Goal: Information Seeking & Learning: Learn about a topic

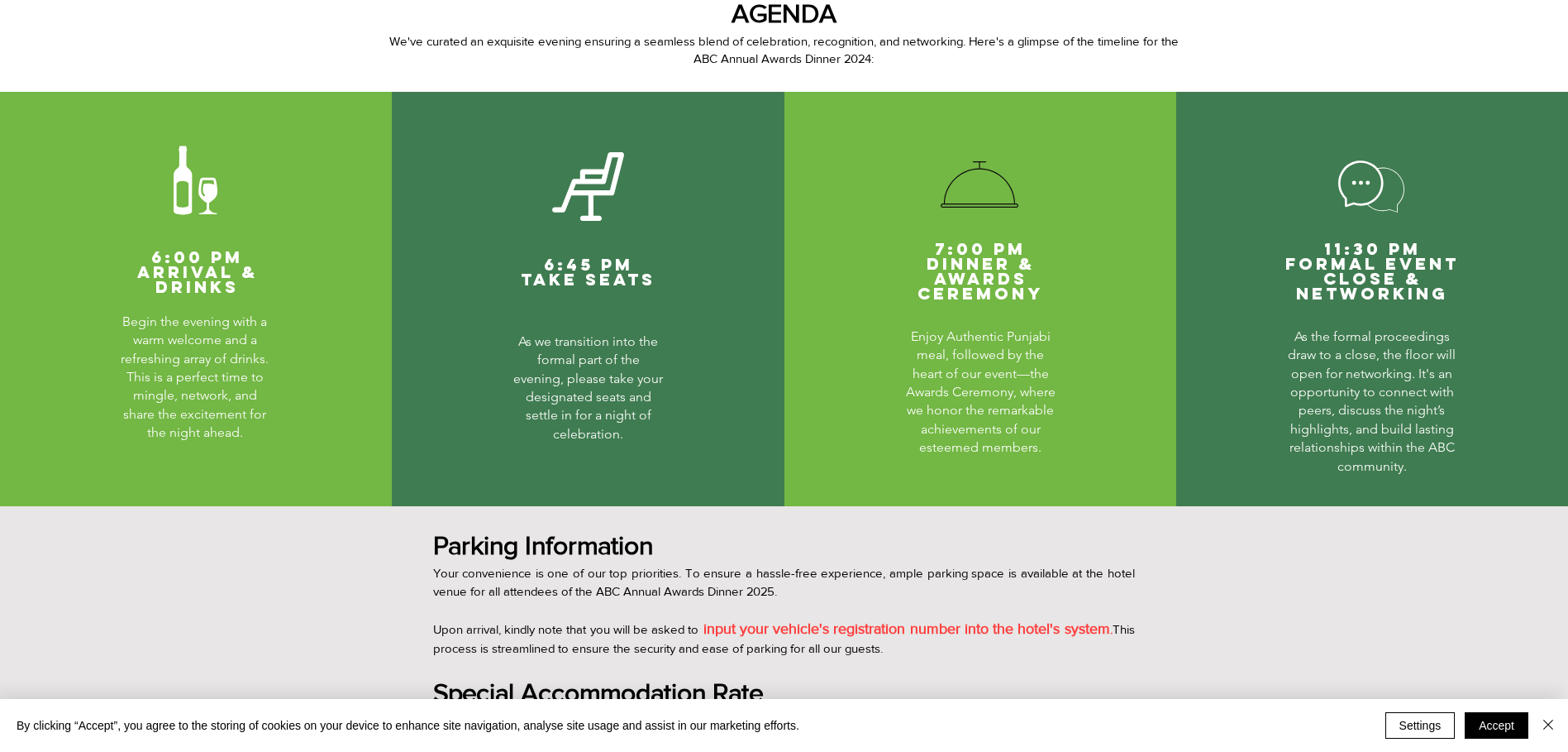
scroll to position [744, 0]
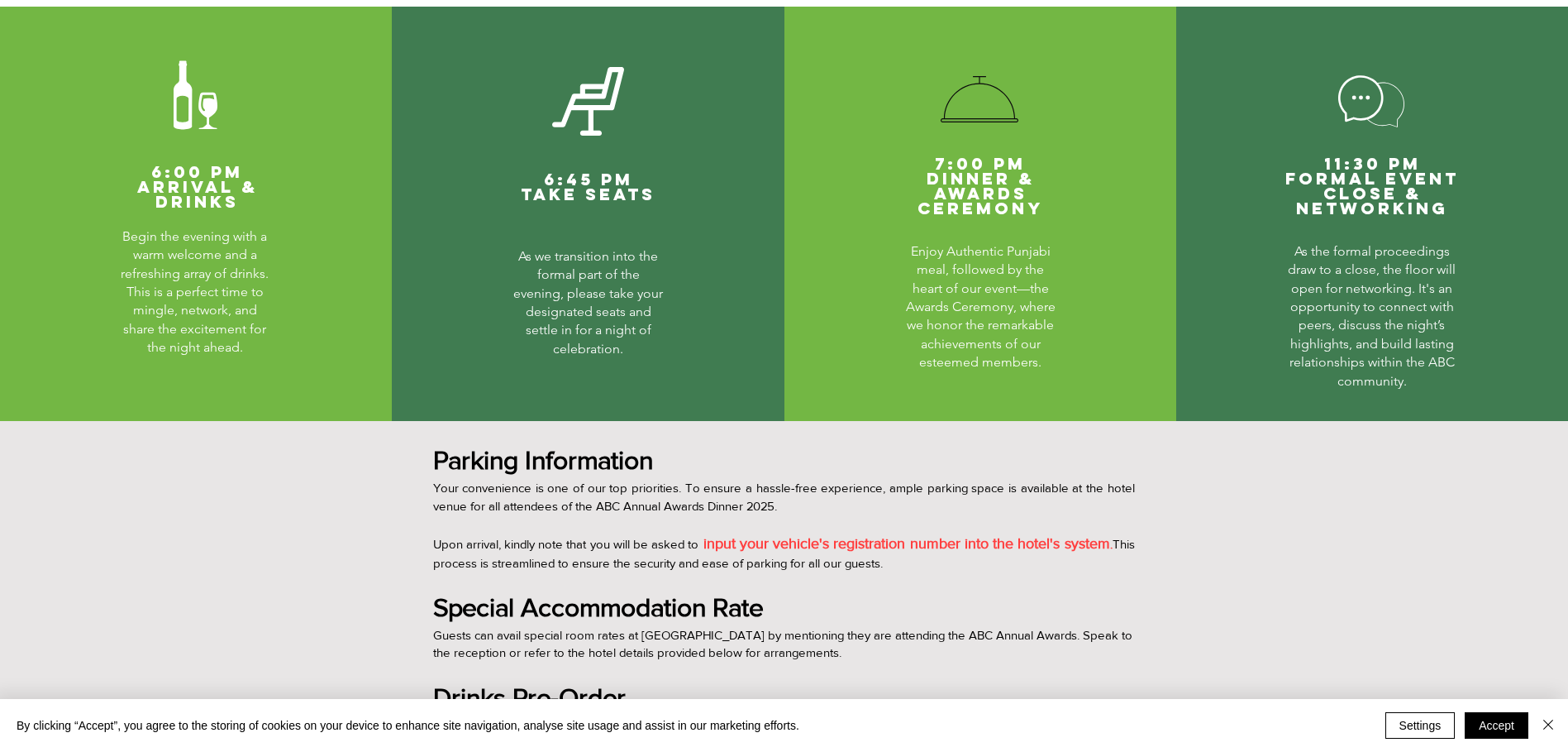
click at [365, 529] on div "main content" at bounding box center [784, 735] width 1568 height 628
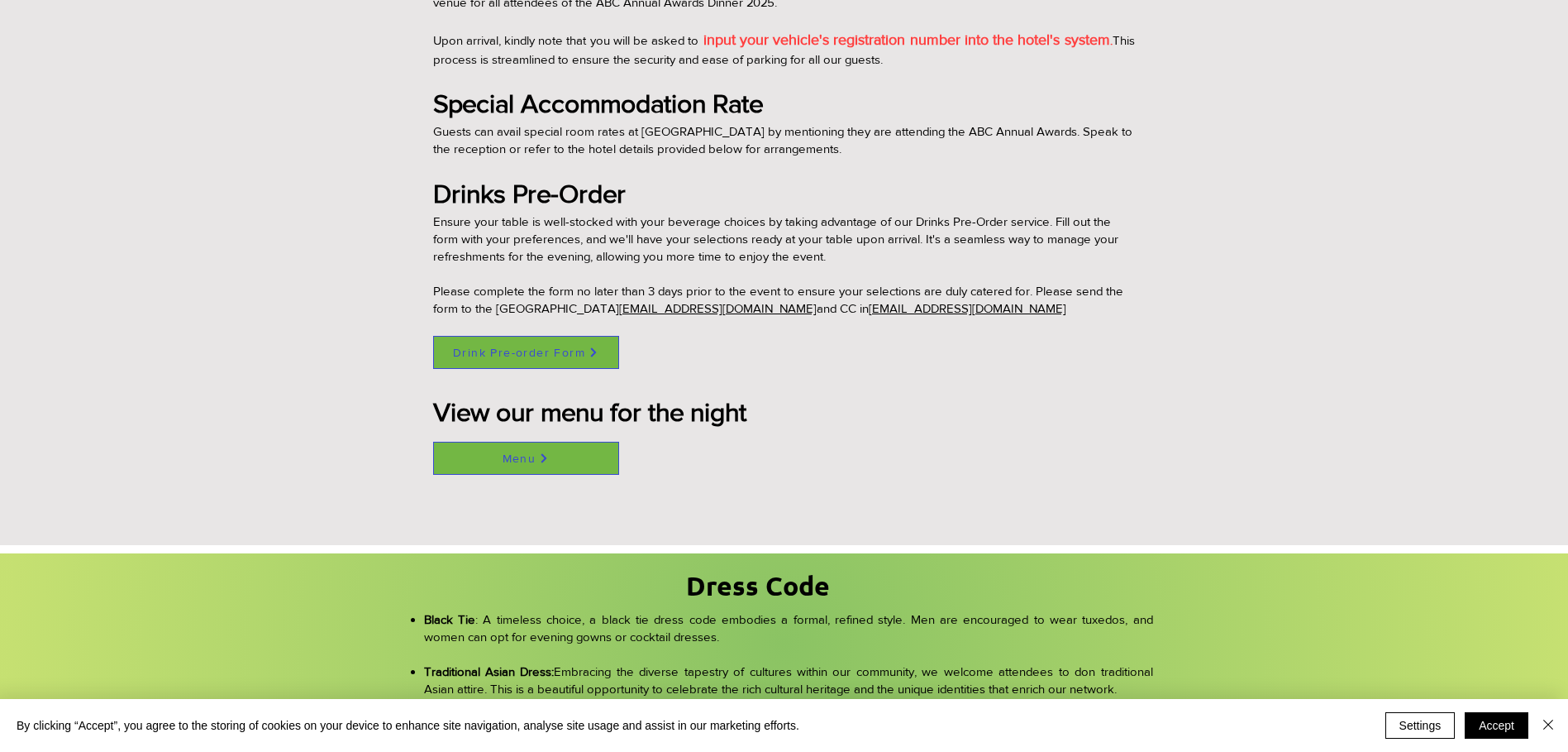
scroll to position [1406, 0]
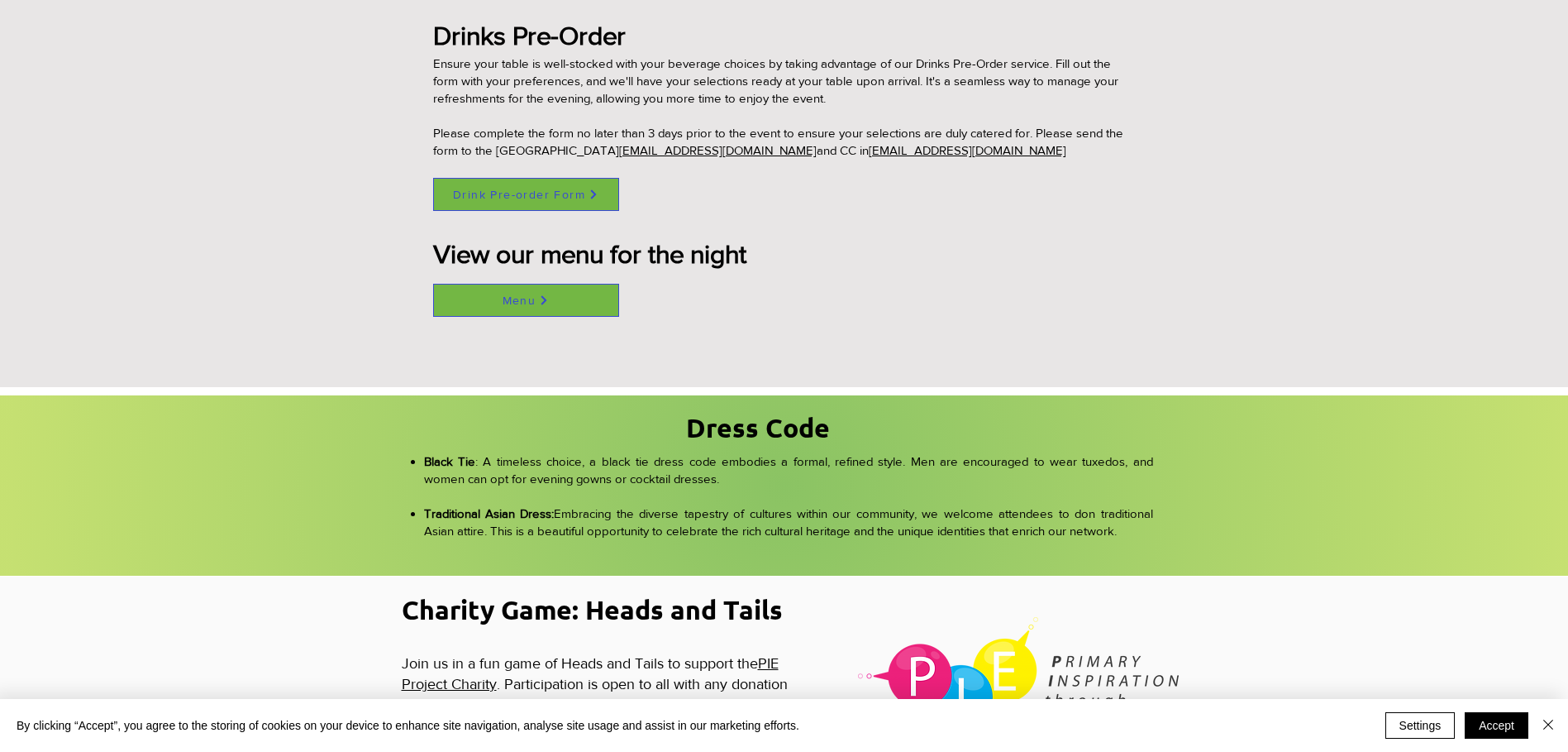
click at [520, 297] on span "Menu" at bounding box center [519, 300] width 34 height 14
drag, startPoint x: 715, startPoint y: 474, endPoint x: 630, endPoint y: 474, distance: 85.0
click at [630, 474] on p "Black Tie : A timeless choice, a black tie dress code embodies a formal, refine…" at bounding box center [789, 478] width 729 height 52
copy p "cocktail dresses"
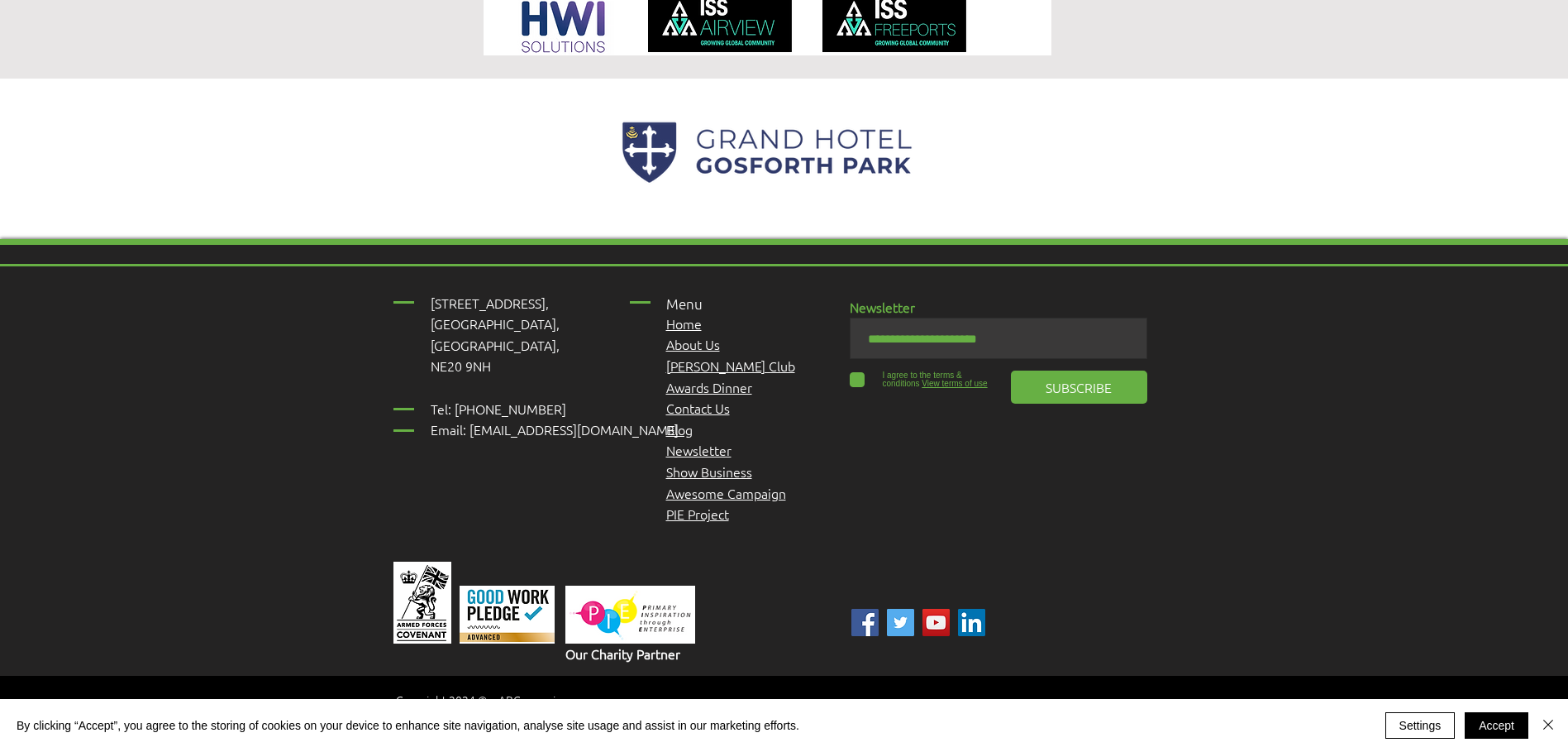
scroll to position [2887, 0]
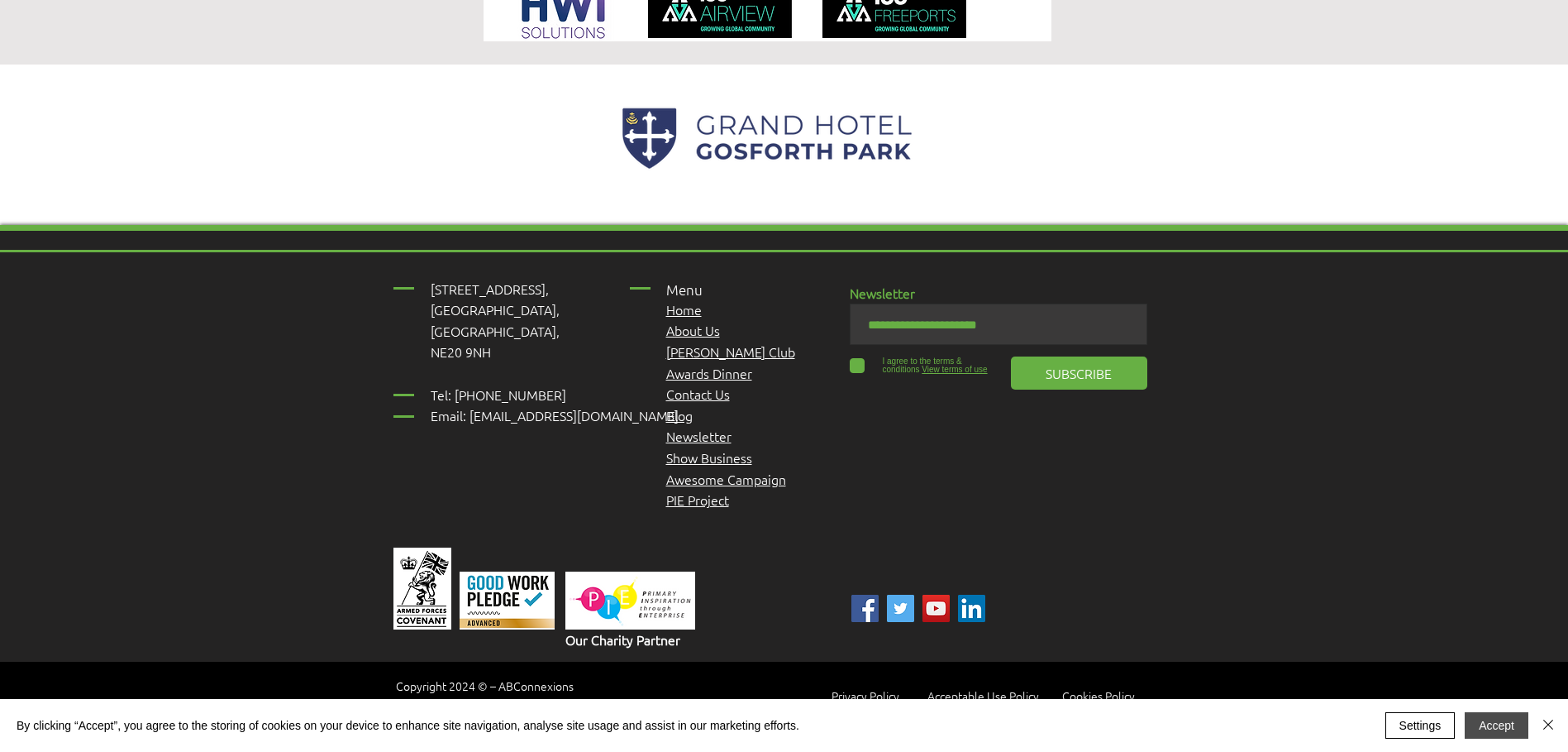
click at [1495, 725] on button "Accept" at bounding box center [1496, 725] width 63 height 26
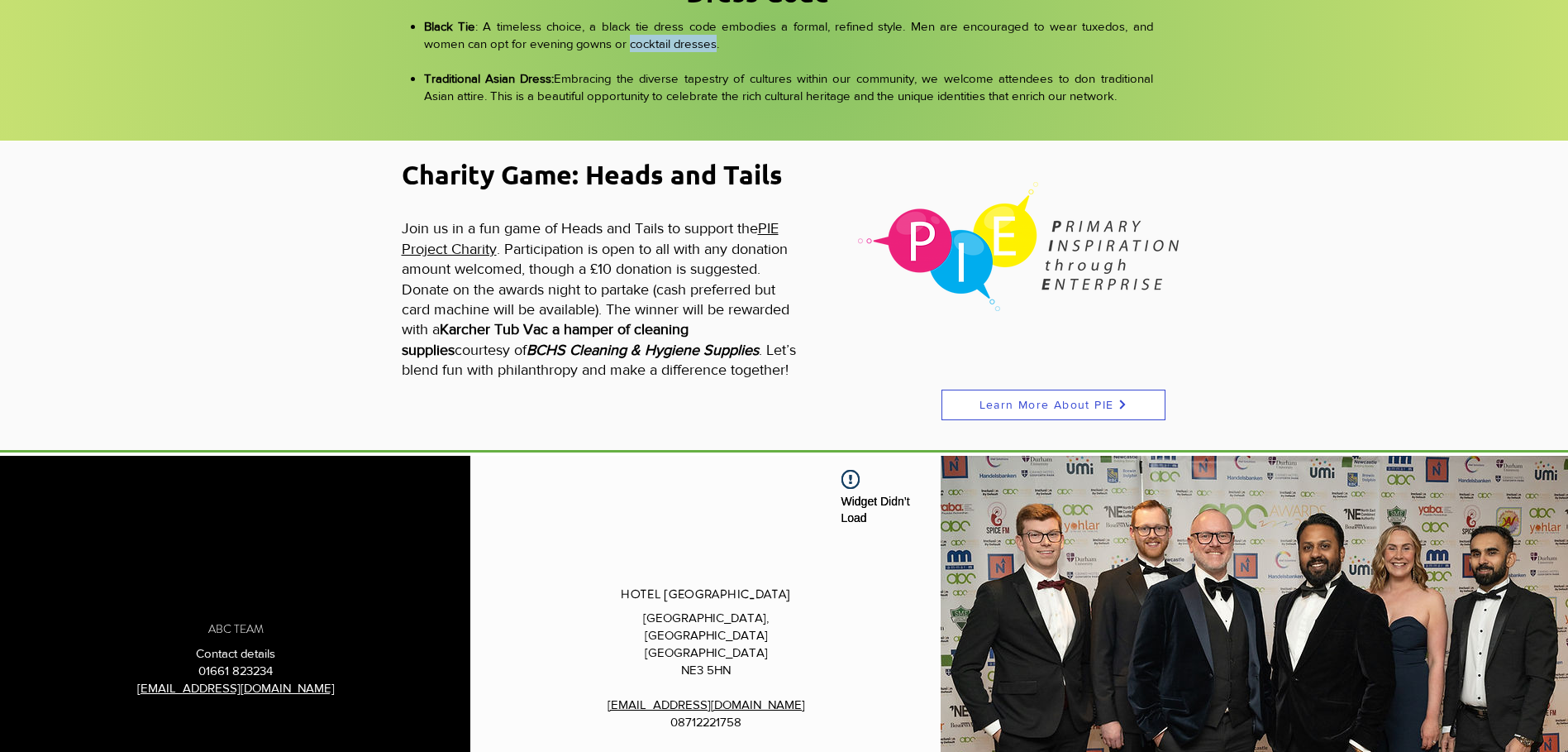
scroll to position [1812, 0]
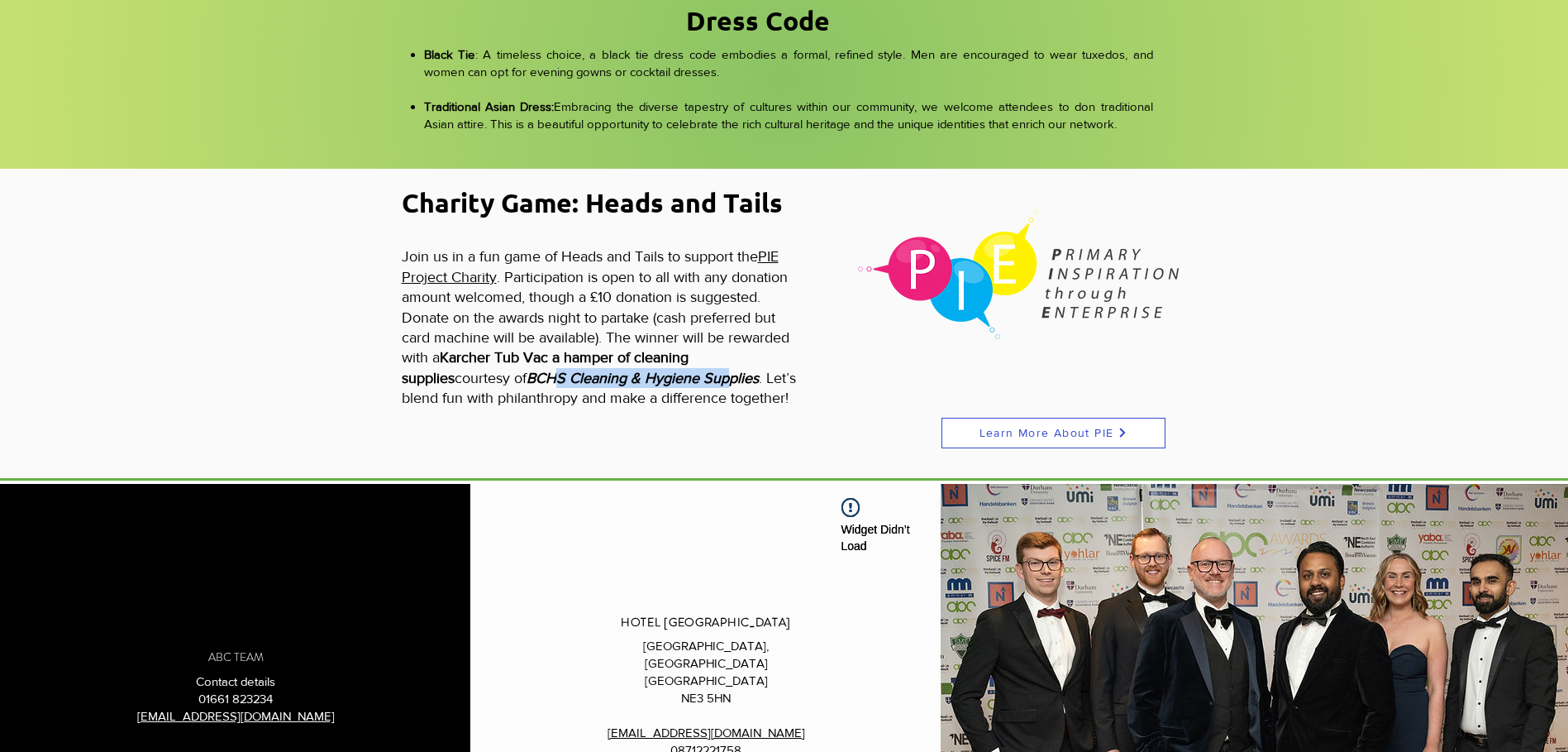
drag, startPoint x: 563, startPoint y: 370, endPoint x: 739, endPoint y: 375, distance: 176.1
click at [739, 375] on span "BCHS Cleaning & Hygiene Supplies" at bounding box center [643, 377] width 232 height 16
click at [291, 330] on div "main content" at bounding box center [784, 324] width 1568 height 308
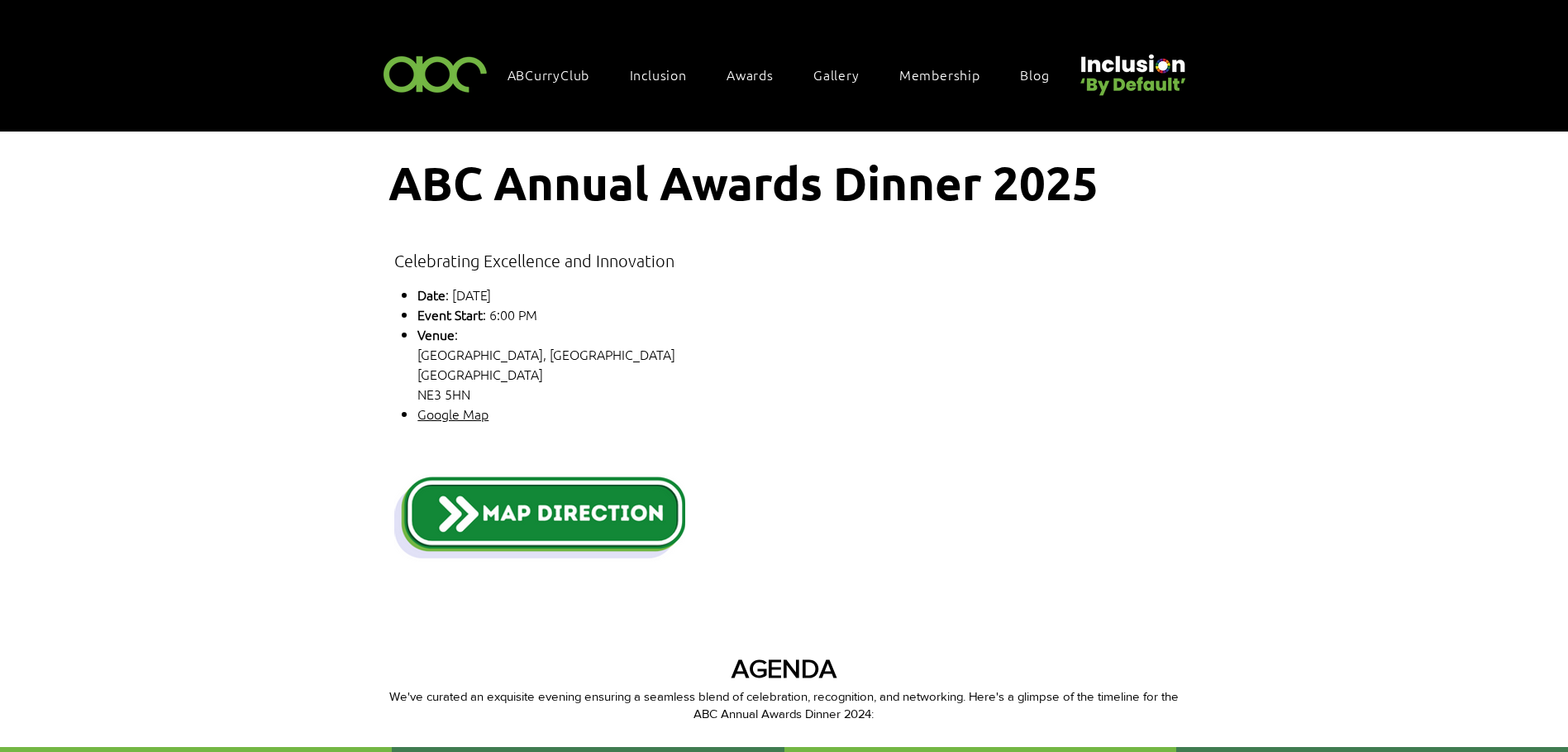
scroll to position [0, 0]
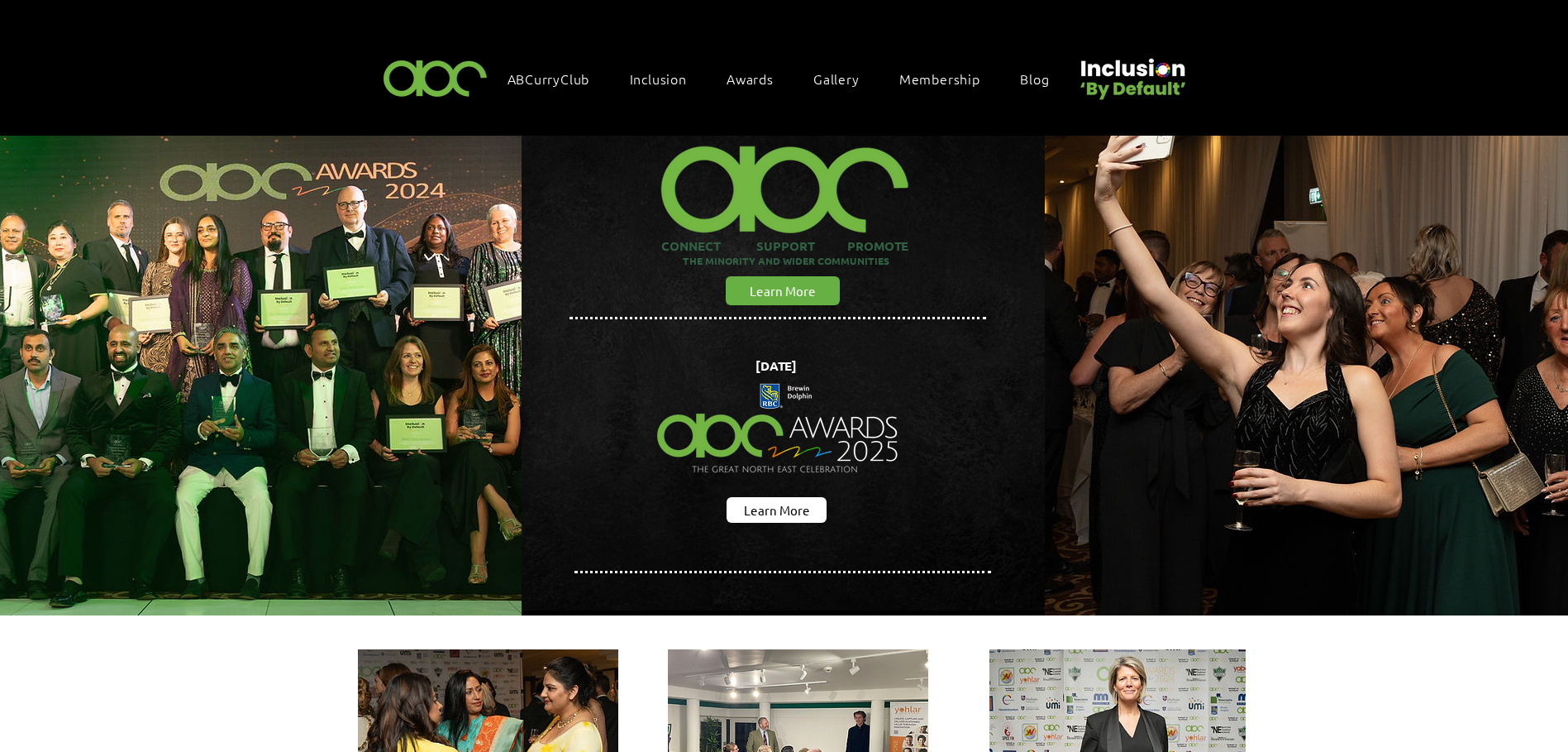
click at [732, 24] on div at bounding box center [725, 67] width 2067 height 135
click at [936, 75] on span "Membership" at bounding box center [940, 79] width 81 height 18
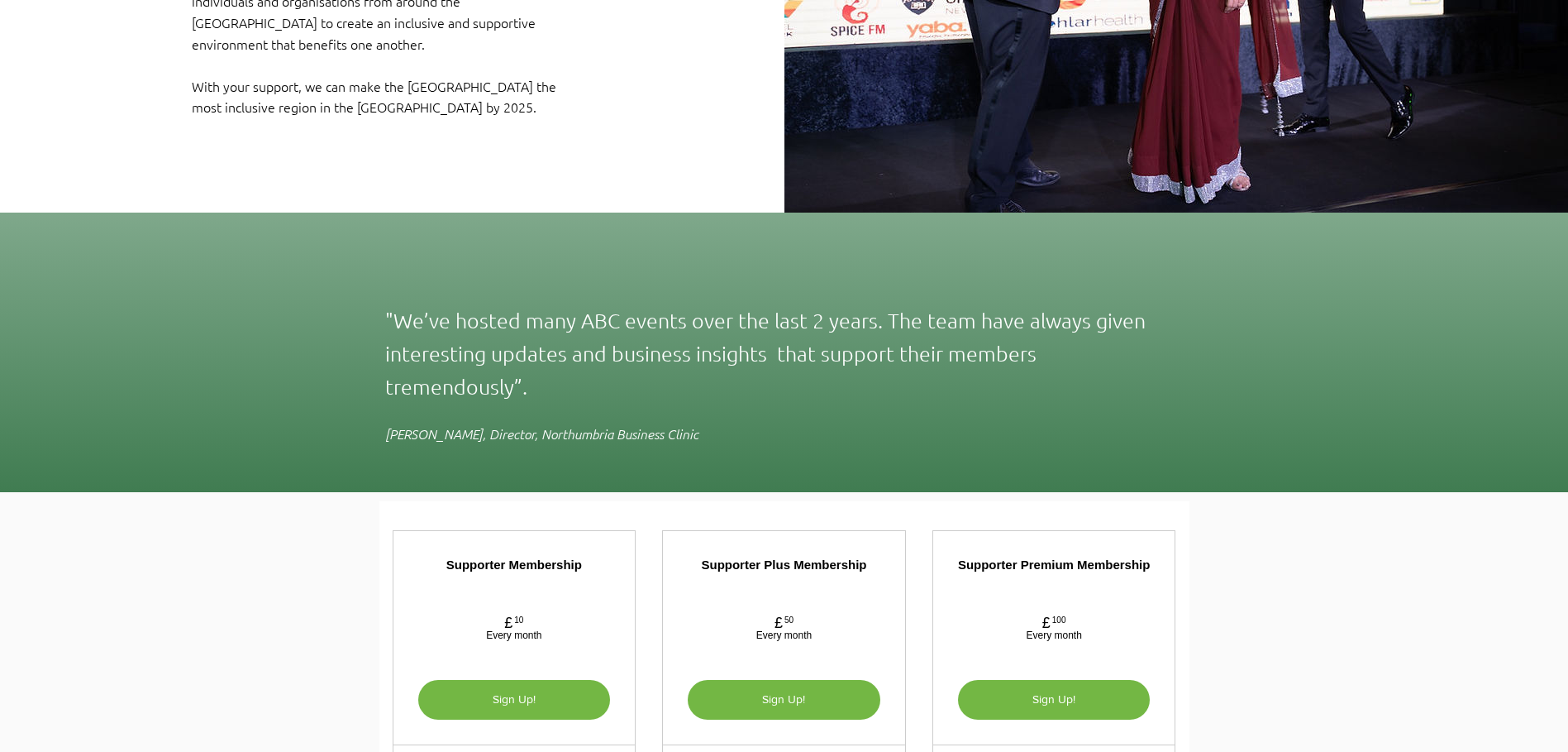
scroll to position [3349, 0]
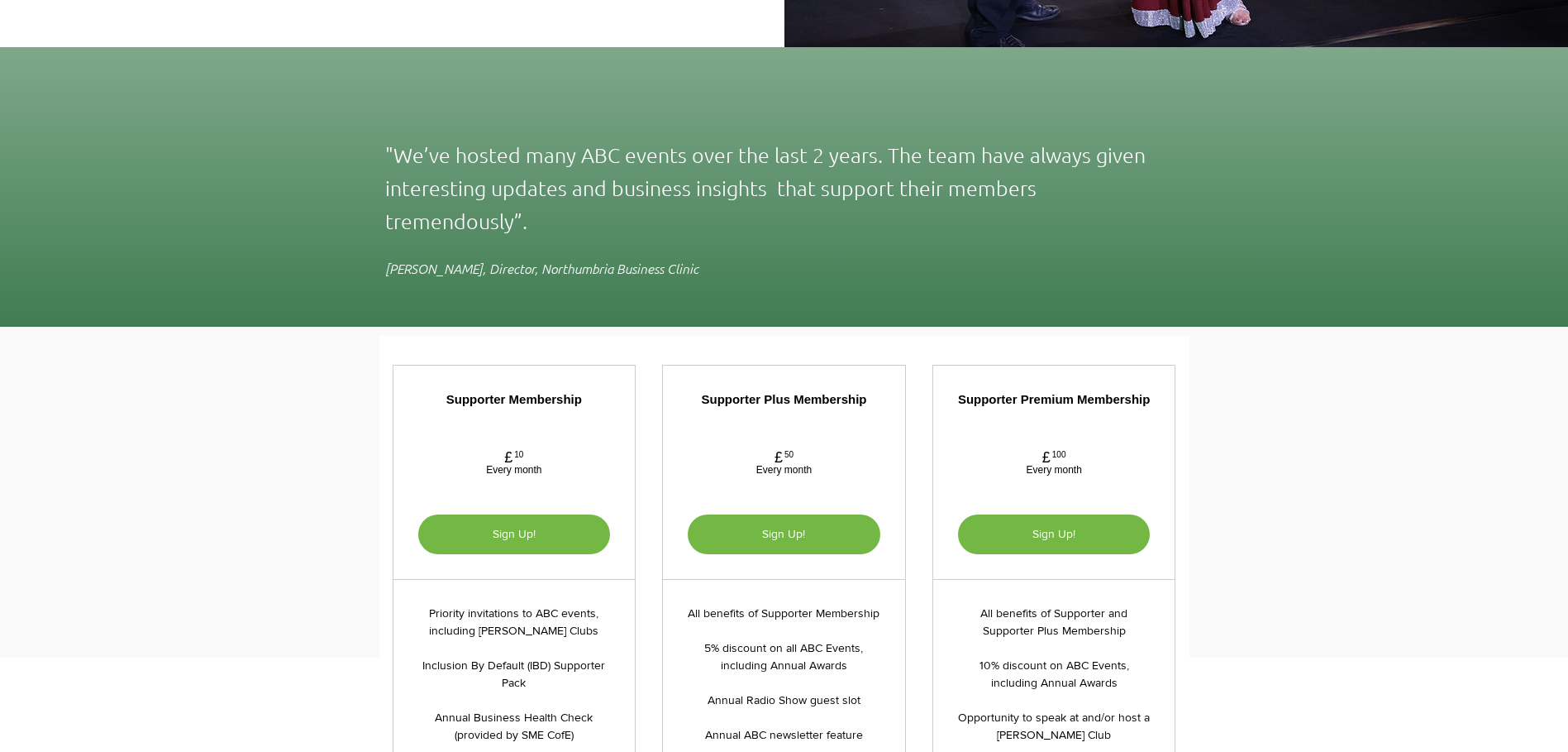
click at [321, 449] on div at bounding box center [784, 492] width 1568 height 331
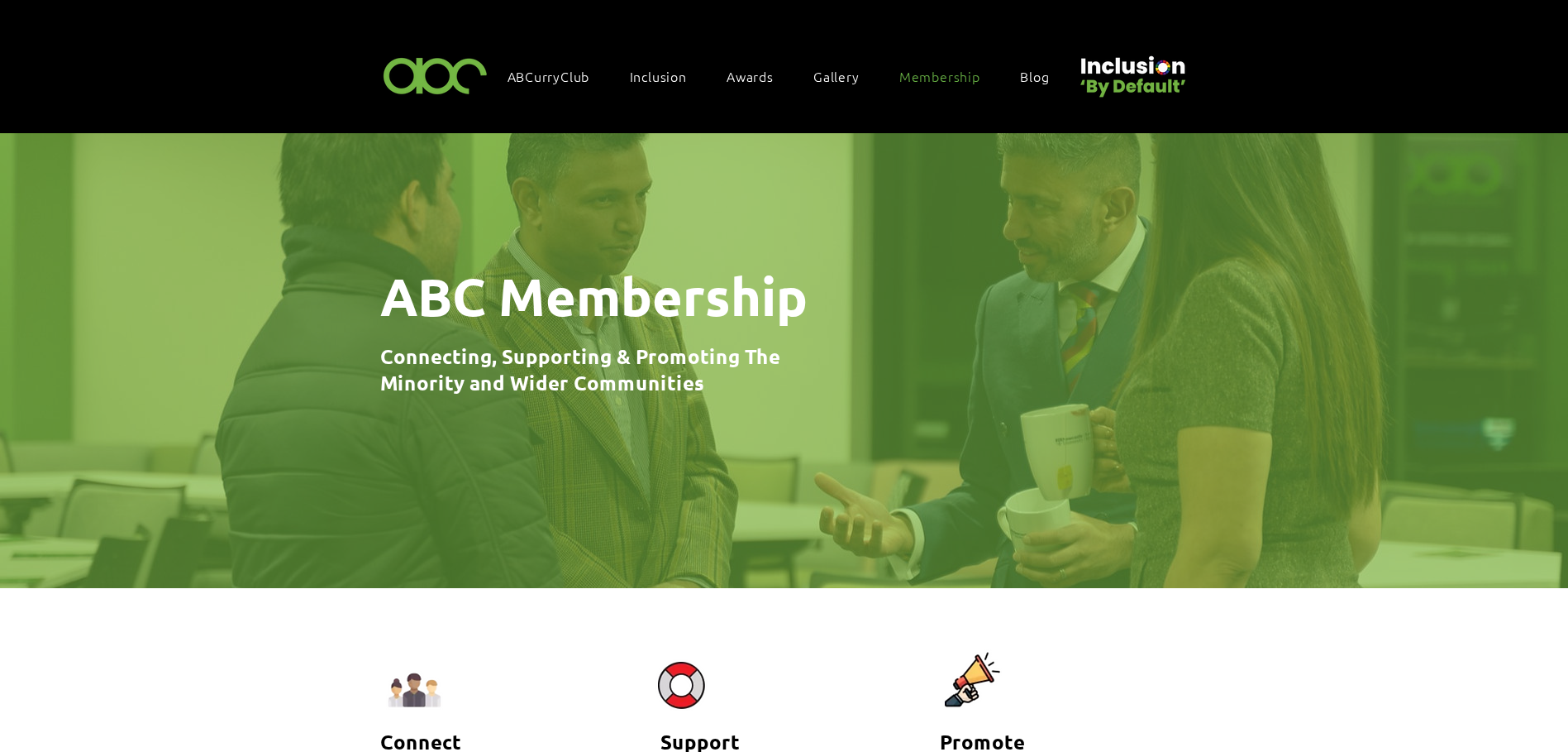
scroll to position [0, 0]
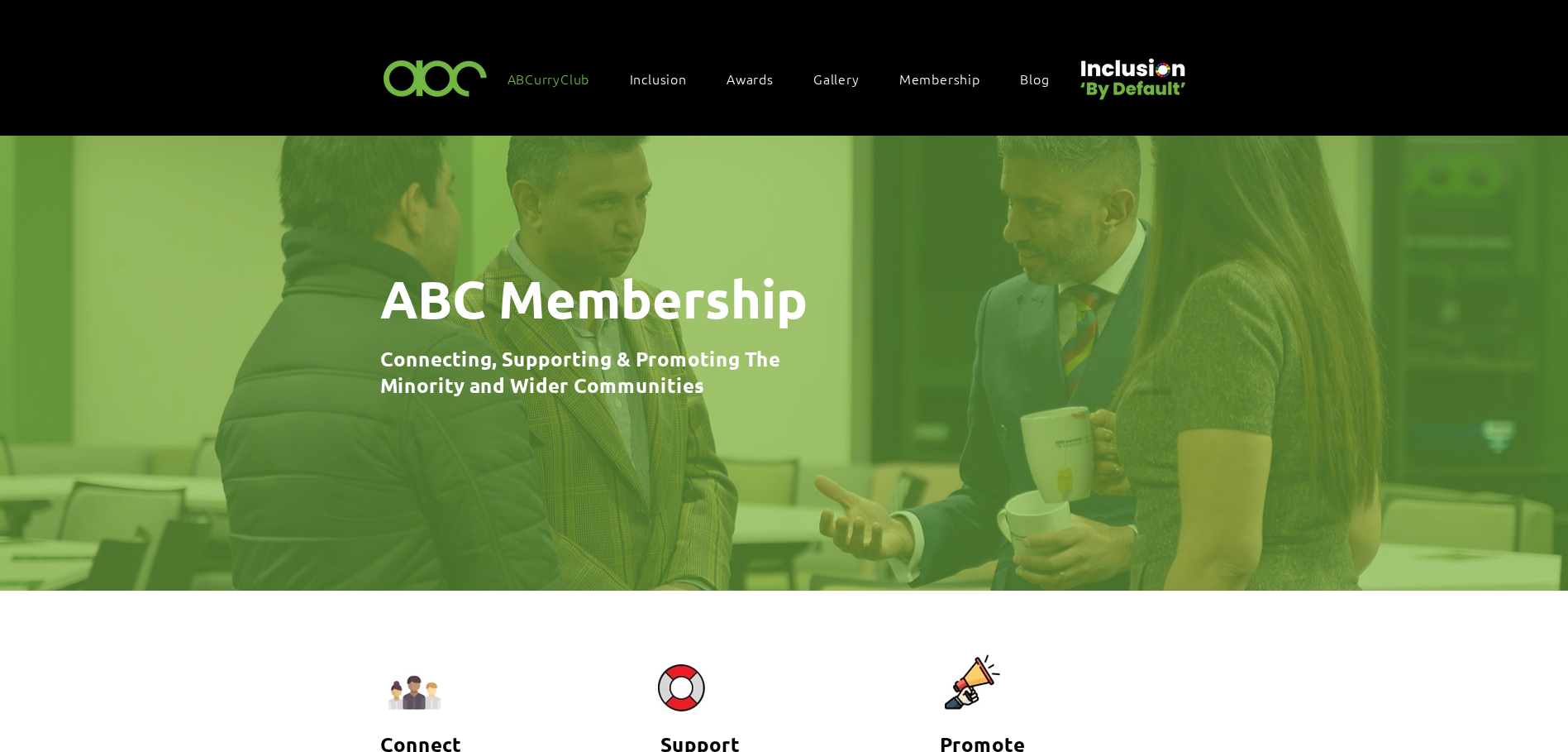
click at [558, 75] on span "ABCurryClub" at bounding box center [549, 79] width 83 height 18
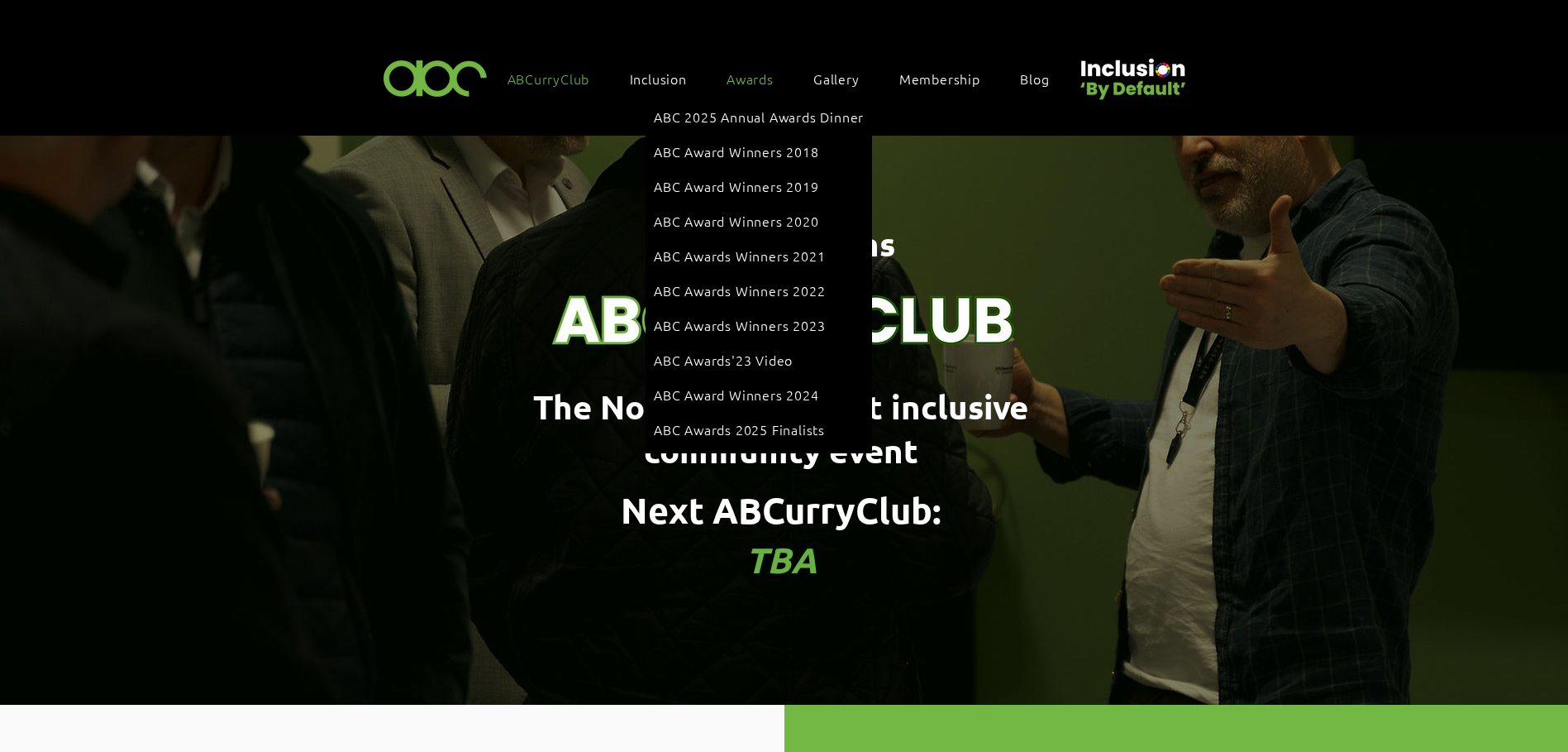
click at [746, 85] on div "Awards" at bounding box center [758, 78] width 80 height 34
click at [734, 113] on span "ABC 2025 Annual Awards Dinner" at bounding box center [759, 116] width 210 height 18
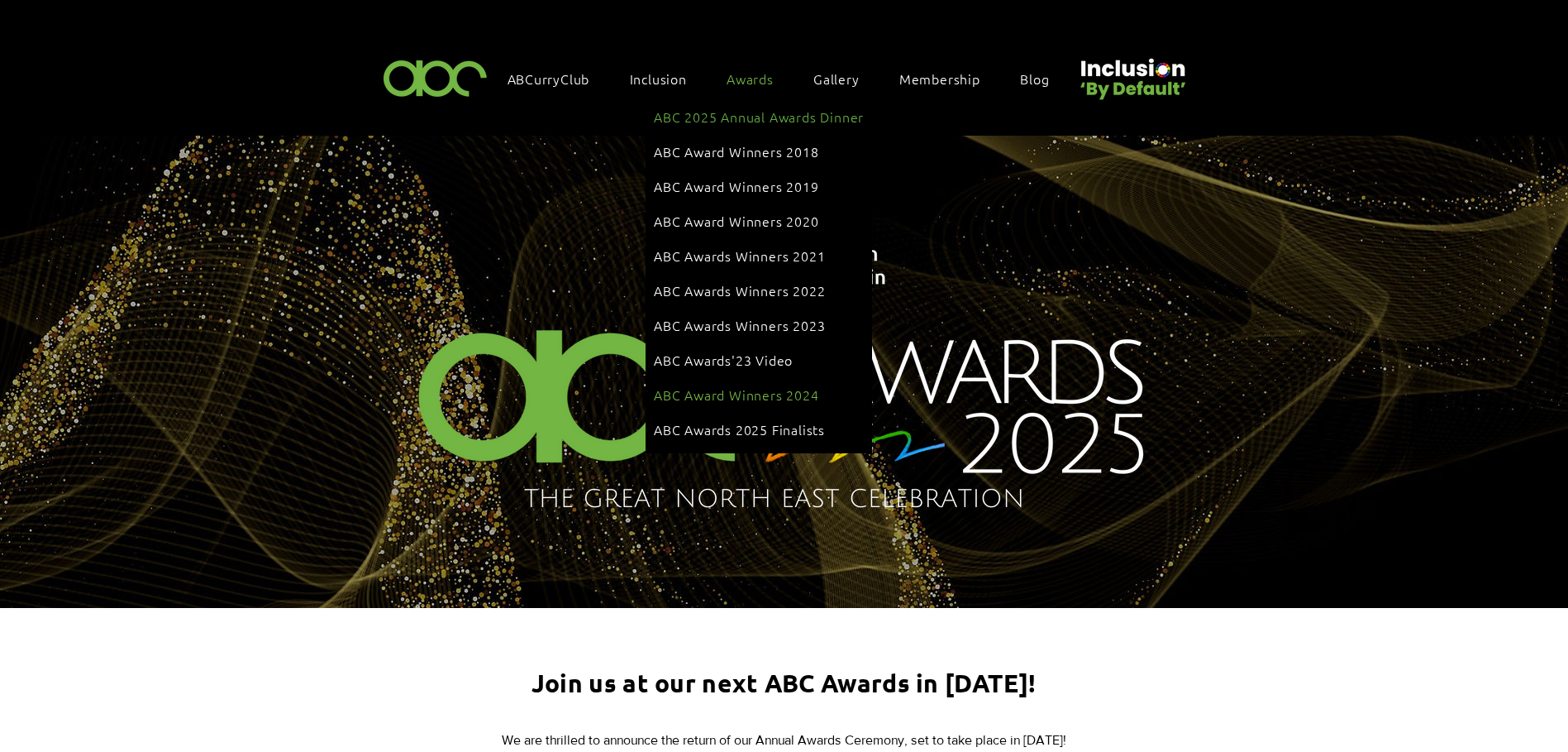
click at [735, 386] on span "ABC Award Winners 2024" at bounding box center [736, 395] width 165 height 18
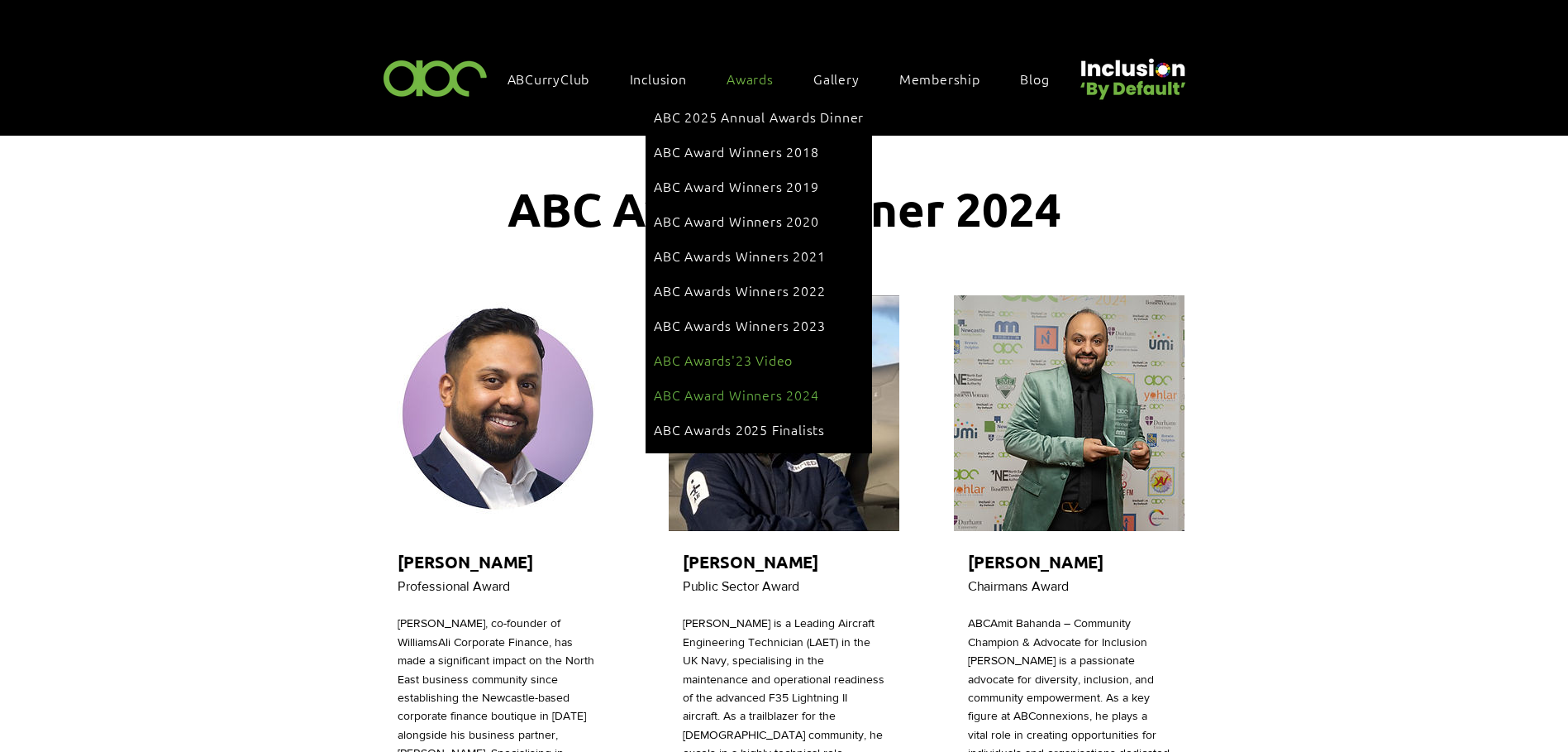
click at [718, 350] on span "ABC Awards'23 Video" at bounding box center [723, 359] width 139 height 18
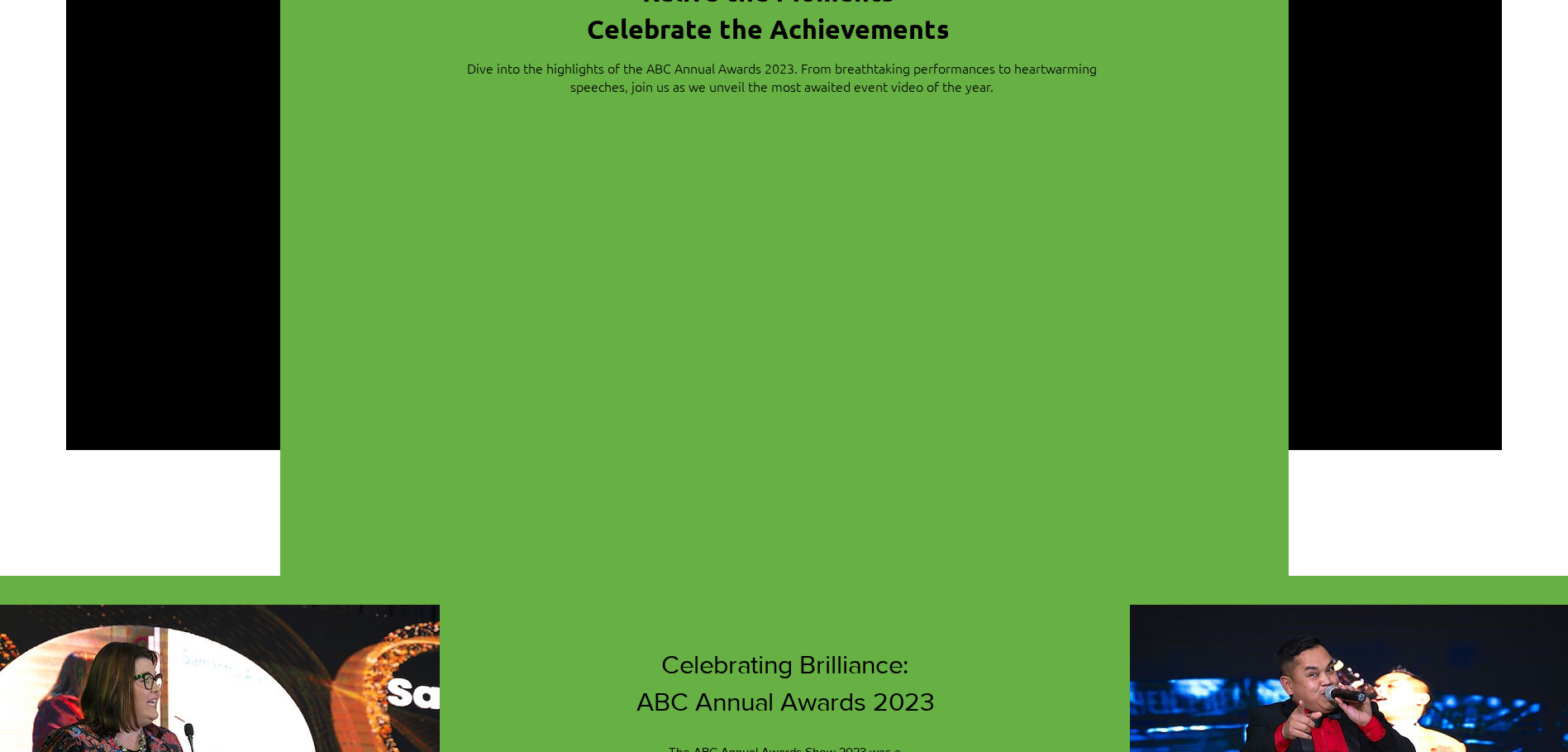
scroll to position [496, 0]
